Goal: Register for event/course

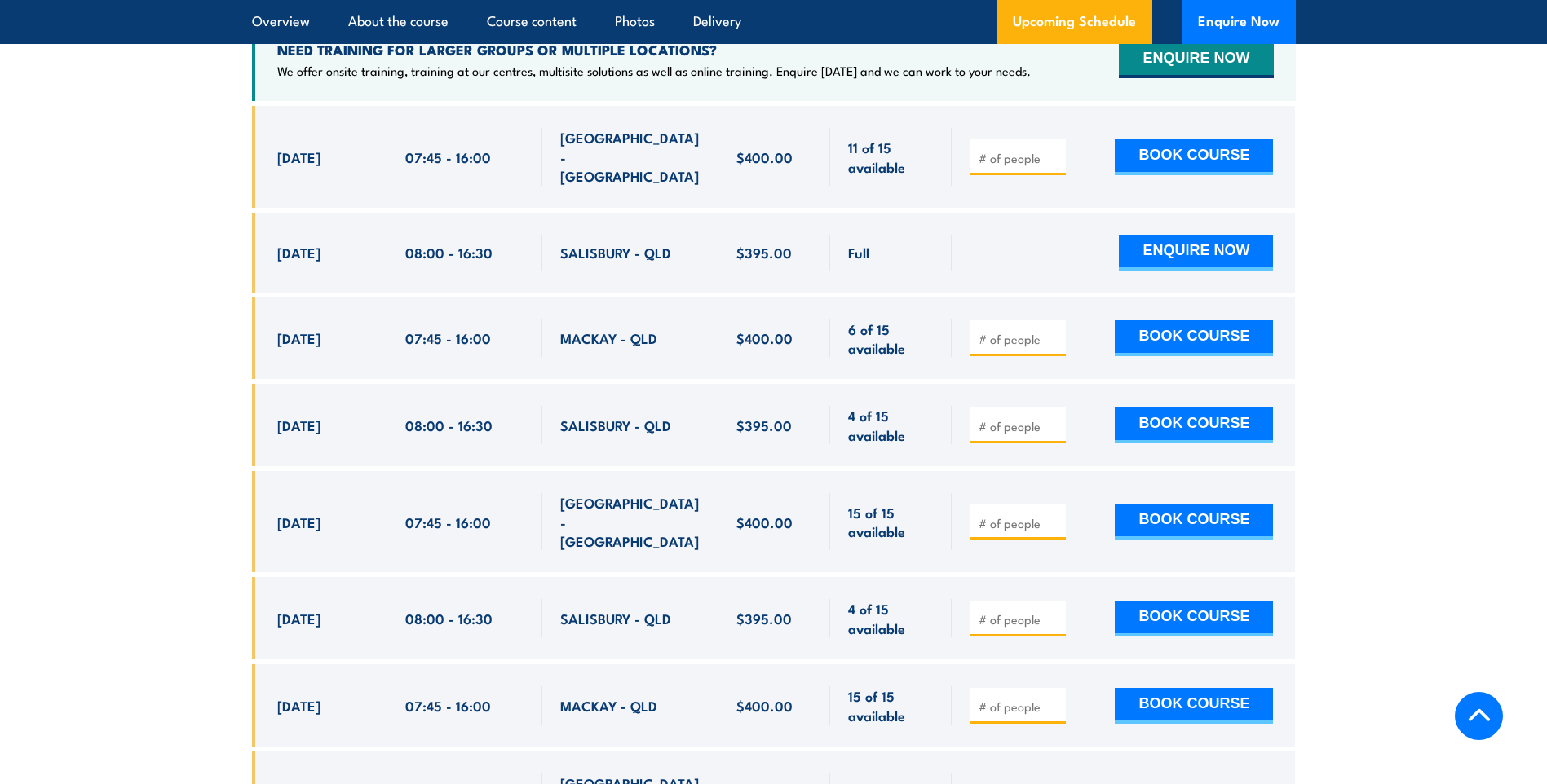
scroll to position [3015, 0]
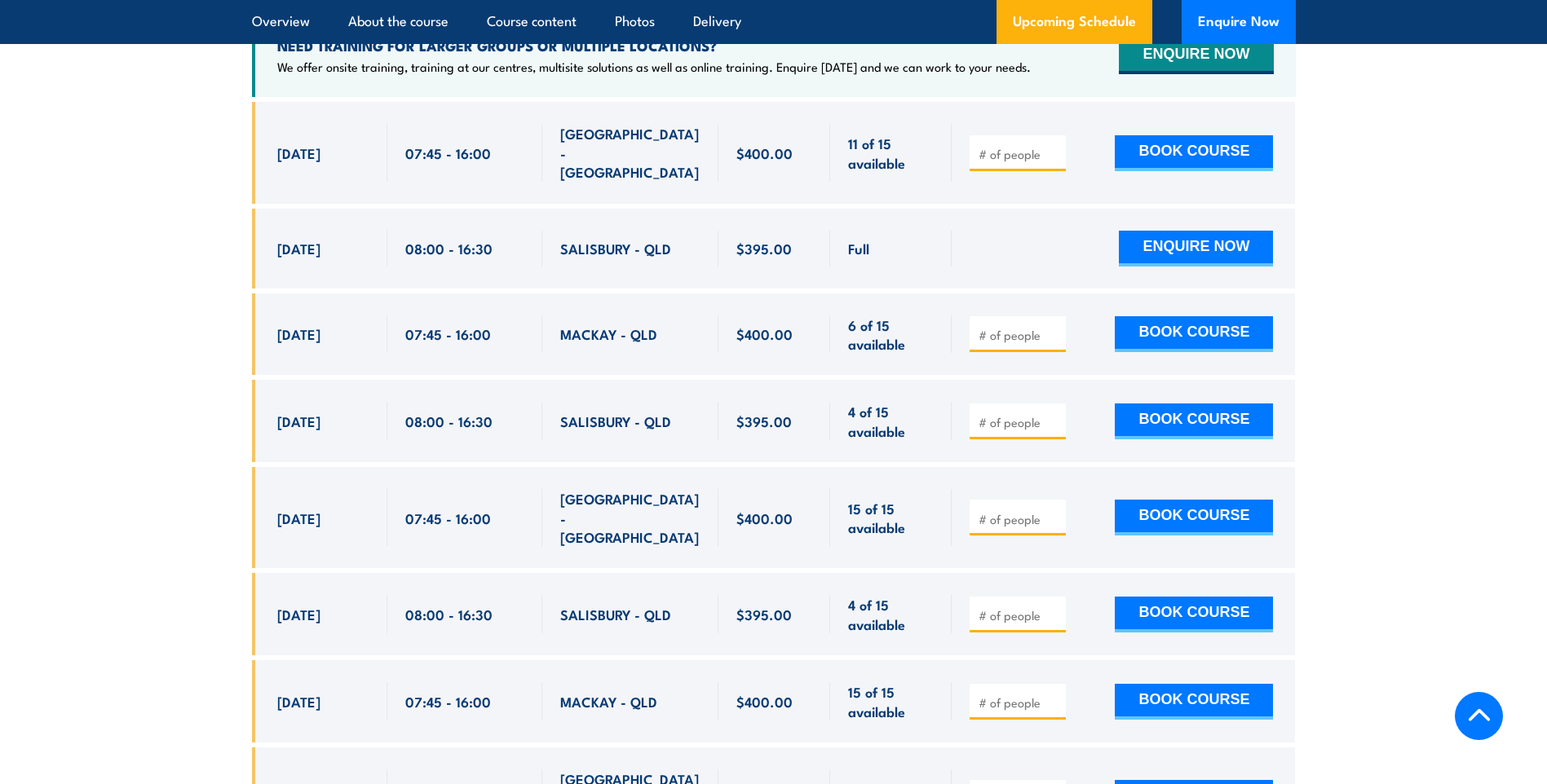
drag, startPoint x: 280, startPoint y: 593, endPoint x: 366, endPoint y: 572, distance: 88.5
click at [366, 595] on div "[DATE]" at bounding box center [323, 614] width 92 height 38
click at [759, 614] on div "$395.00" at bounding box center [774, 614] width 112 height 83
drag, startPoint x: 264, startPoint y: 587, endPoint x: 713, endPoint y: 591, distance: 449.0
click at [713, 591] on div "[DATE] 08:00 - 08:00" at bounding box center [773, 614] width 1044 height 83
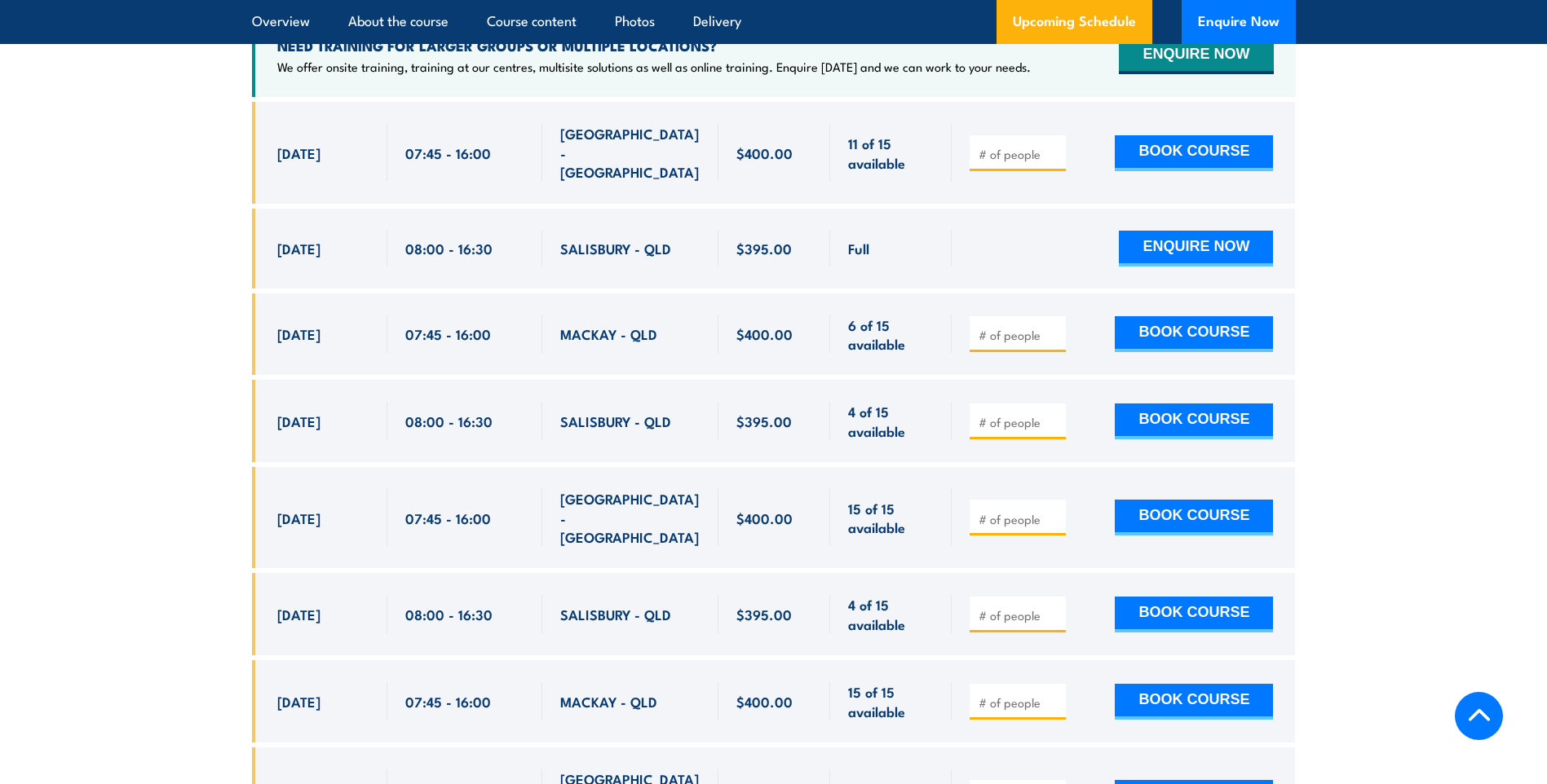
drag, startPoint x: 713, startPoint y: 591, endPoint x: 651, endPoint y: 594, distance: 62.1
copy div "[DATE] 08:00 - 16:30 [GEOGRAPHIC_DATA] - [GEOGRAPHIC_DATA]"
click at [670, 595] on div "SALISBURY - QLD" at bounding box center [631, 614] width 141 height 38
click at [561, 622] on div "SALISBURY - QLD" at bounding box center [630, 614] width 176 height 83
drag, startPoint x: 562, startPoint y: 595, endPoint x: 664, endPoint y: 594, distance: 102.0
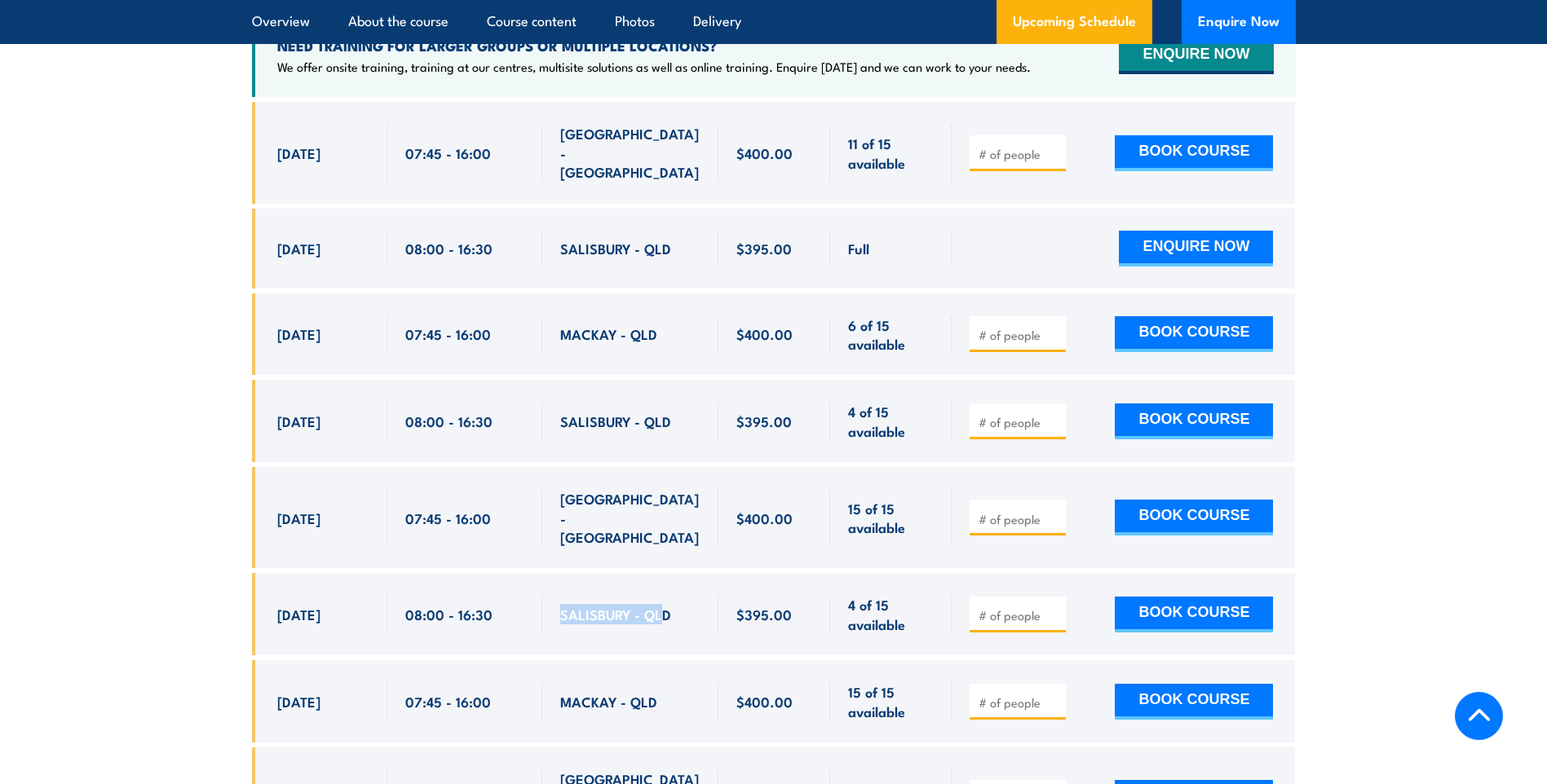
click at [664, 605] on span "SALISBURY - QLD" at bounding box center [615, 614] width 111 height 19
drag, startPoint x: 664, startPoint y: 594, endPoint x: 561, endPoint y: 596, distance: 103.0
click at [561, 596] on div "SALISBURY - QLD" at bounding box center [631, 614] width 141 height 38
drag, startPoint x: 561, startPoint y: 596, endPoint x: 584, endPoint y: 590, distance: 23.8
copy span "SALISBURY - QLD"
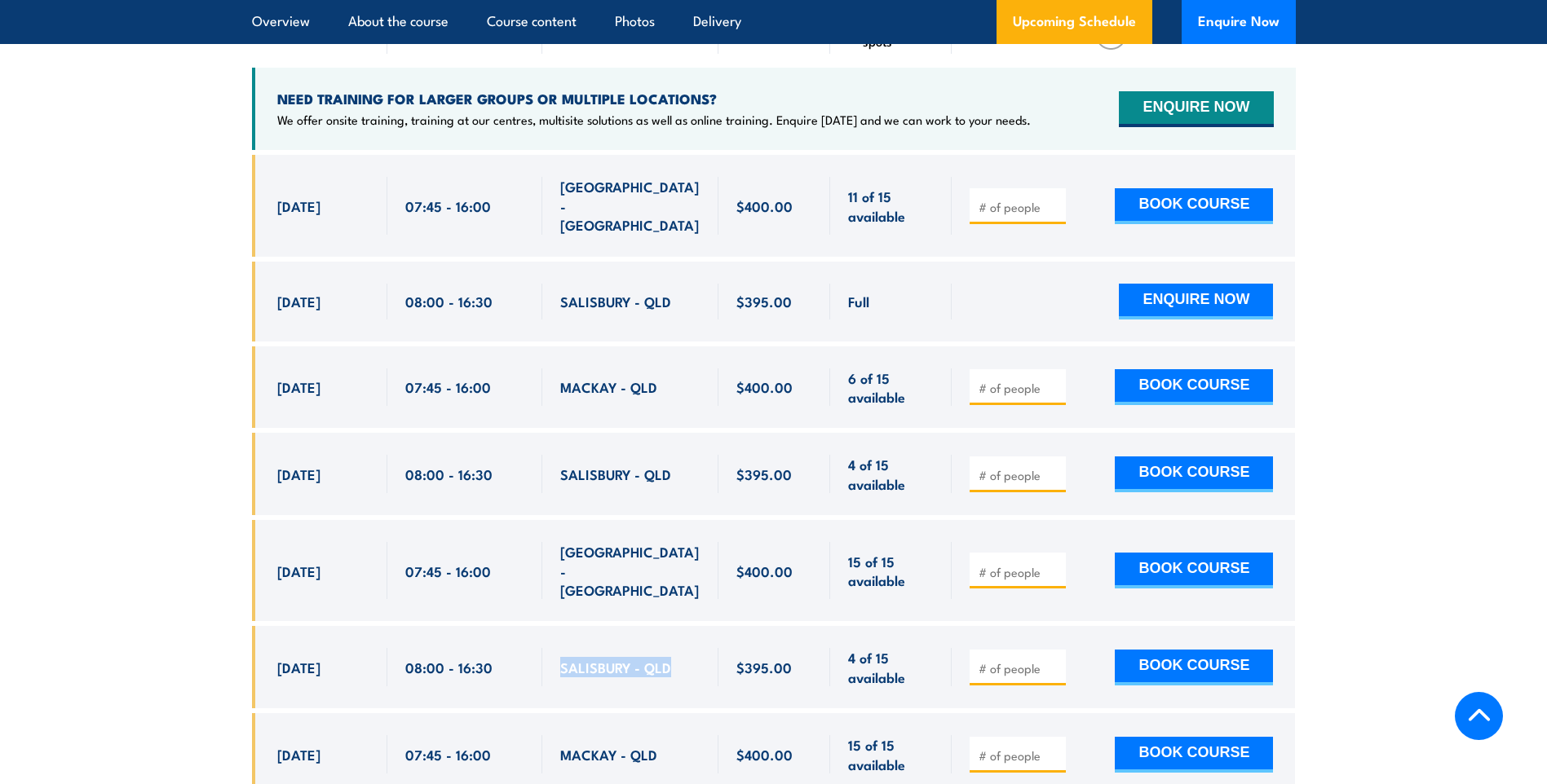
scroll to position [2934, 0]
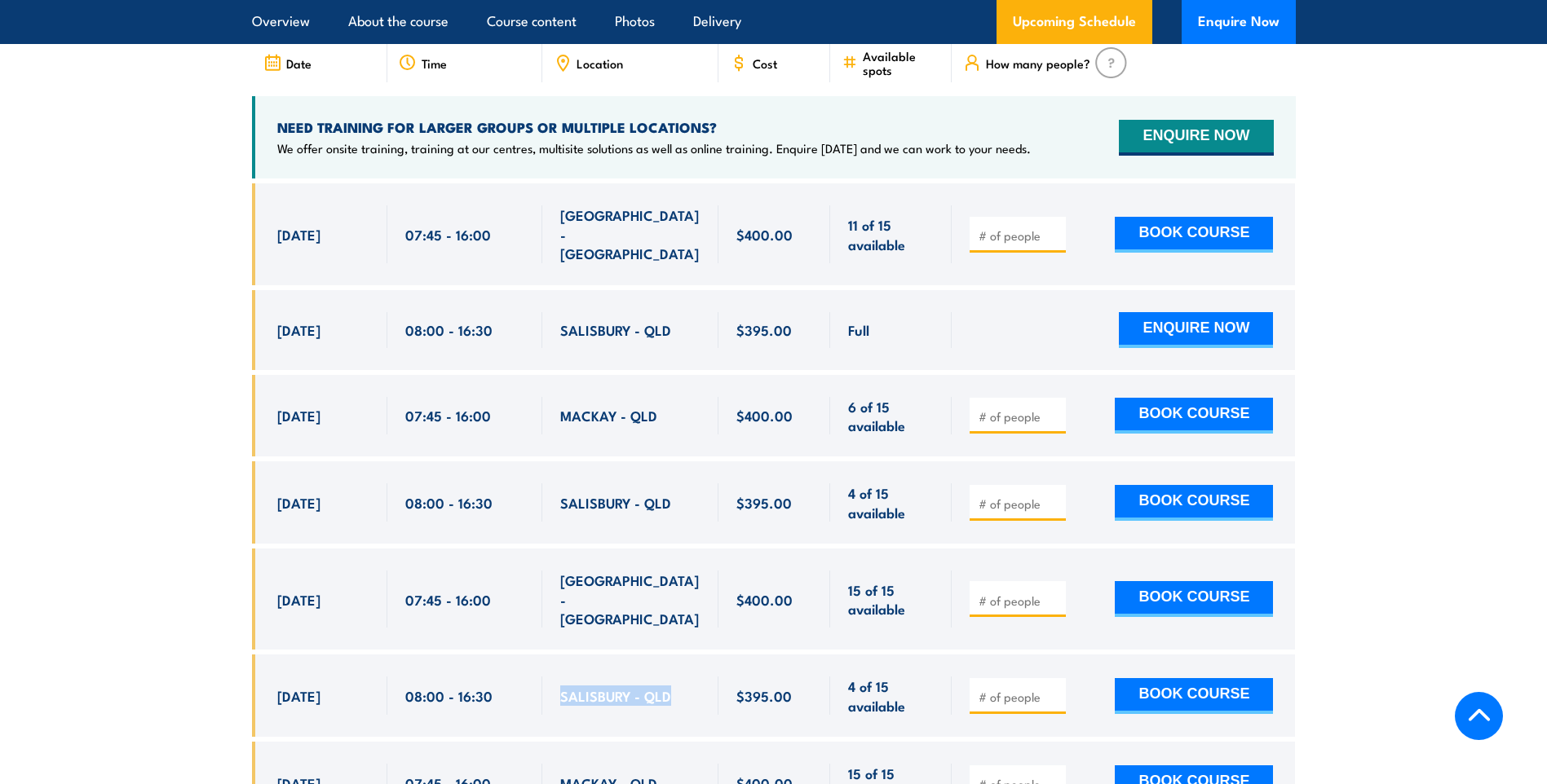
drag, startPoint x: 274, startPoint y: 496, endPoint x: 665, endPoint y: 495, distance: 391.0
click at [665, 495] on div "[DATE] 08:00 - 08:00" at bounding box center [773, 502] width 1044 height 83
drag, startPoint x: 665, startPoint y: 495, endPoint x: 442, endPoint y: 532, distance: 226.0
click at [442, 532] on div "[DATE] 08:00 - 08:00" at bounding box center [773, 502] width 1044 height 83
